Goal: Information Seeking & Learning: Check status

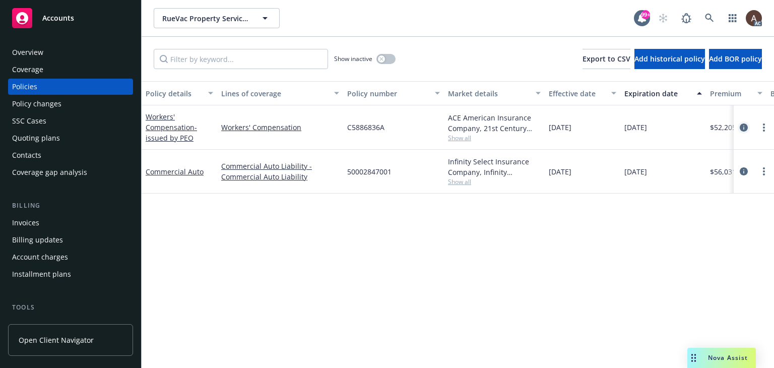
click at [746, 128] on icon "circleInformation" at bounding box center [744, 128] width 8 height 8
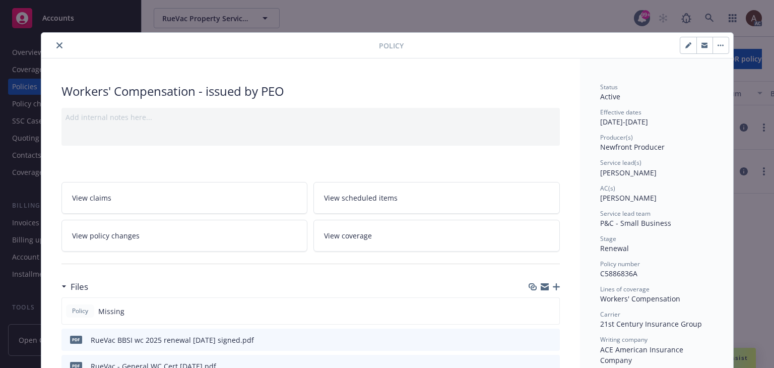
click at [57, 46] on icon "close" at bounding box center [59, 45] width 6 height 6
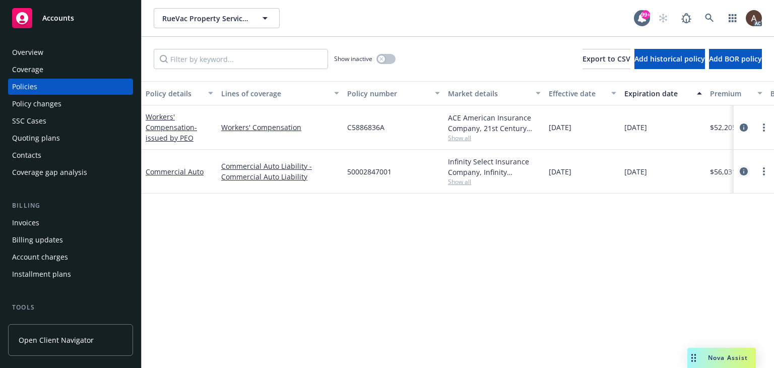
click at [746, 170] on icon "circleInformation" at bounding box center [744, 171] width 8 height 8
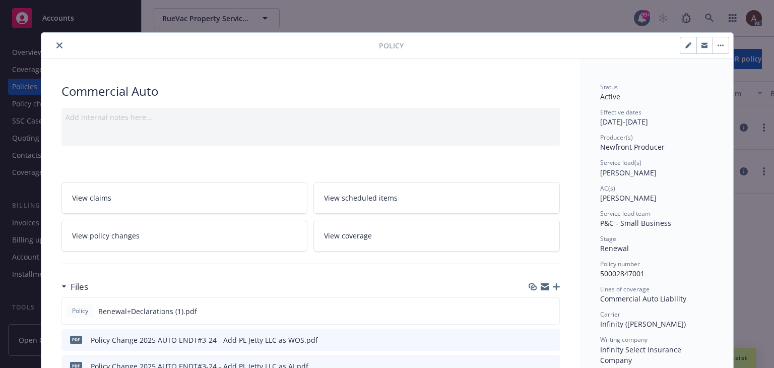
click at [56, 46] on icon "close" at bounding box center [59, 45] width 6 height 6
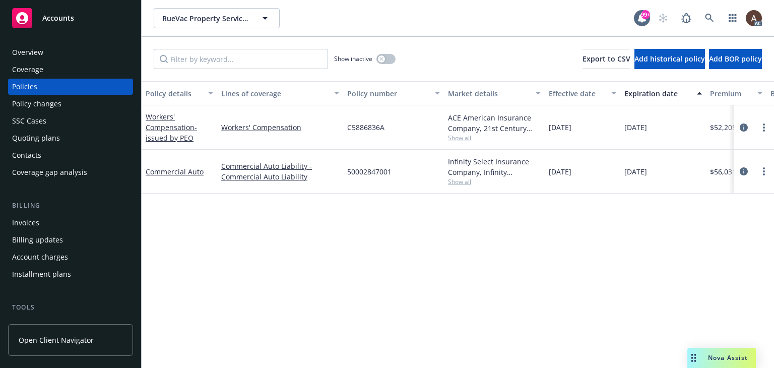
click at [212, 259] on div "Policy details Lines of coverage Policy number Market details Effective date Ex…" at bounding box center [458, 224] width 633 height 287
